Goal: Navigation & Orientation: Find specific page/section

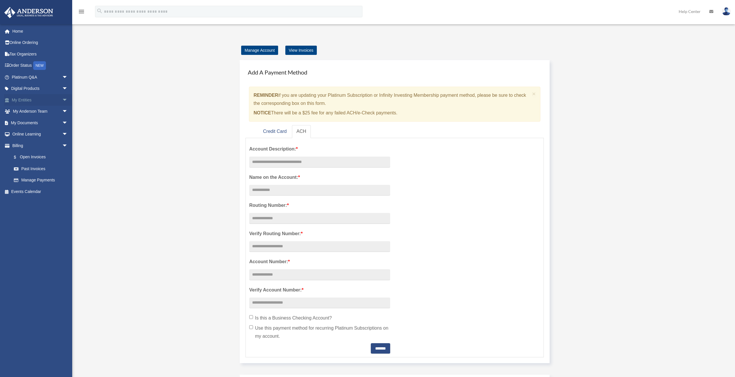
click at [25, 98] on link "My Entities arrow_drop_down" at bounding box center [40, 100] width 73 height 12
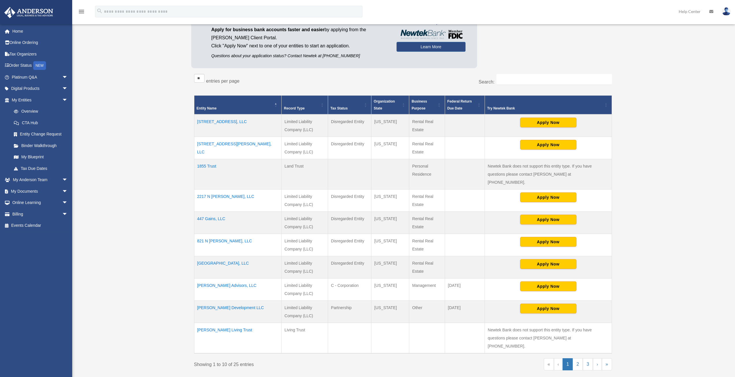
scroll to position [87, 0]
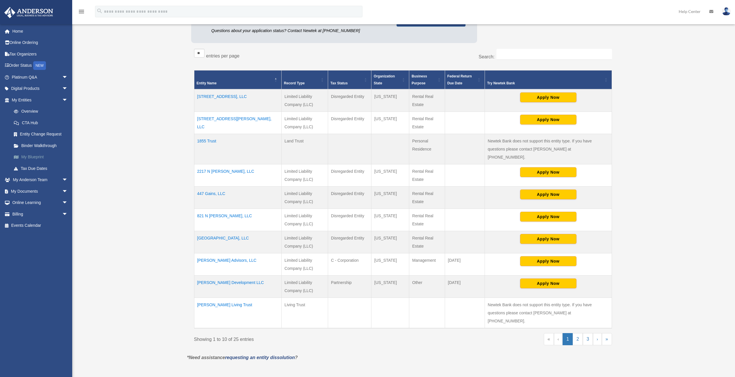
click at [28, 155] on link "My Blueprint" at bounding box center [42, 157] width 68 height 12
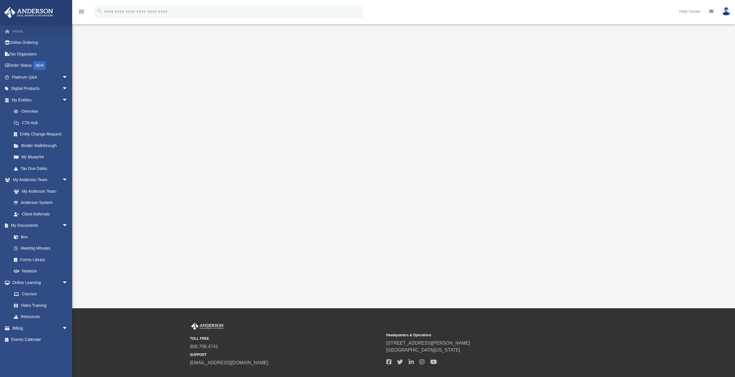
click at [17, 28] on link "Home" at bounding box center [40, 31] width 73 height 12
